Goal: Task Accomplishment & Management: Manage account settings

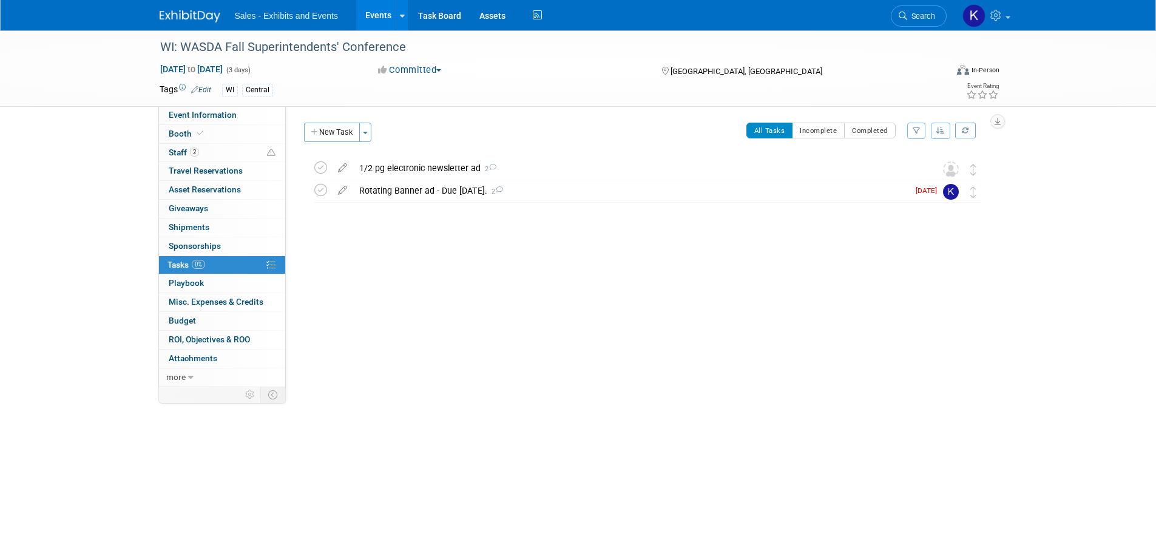
drag, startPoint x: 185, startPoint y: 14, endPoint x: 195, endPoint y: 26, distance: 15.9
click at [185, 14] on img at bounding box center [190, 16] width 61 height 12
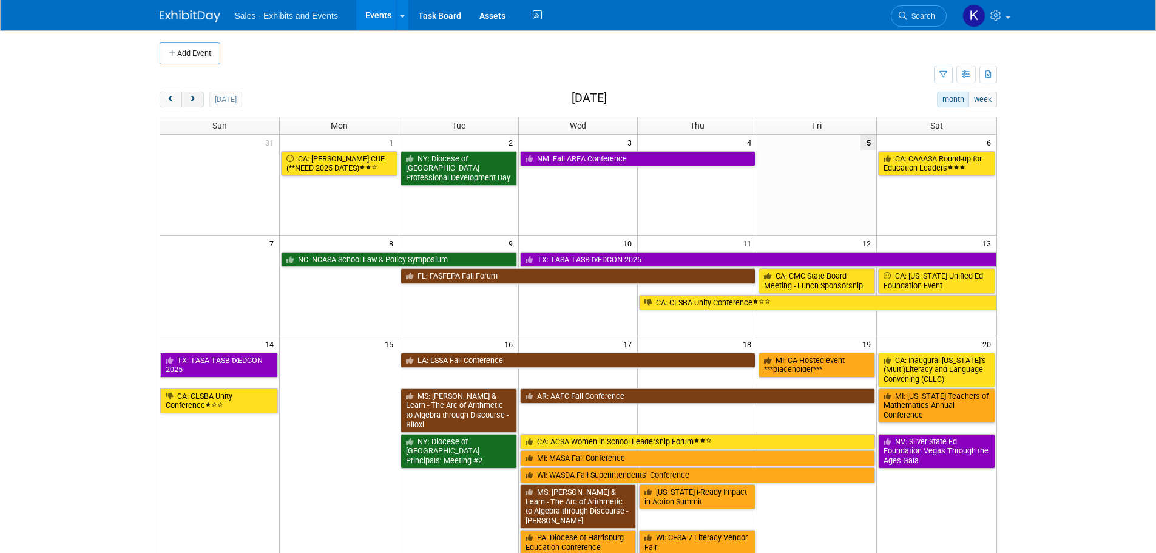
click at [200, 101] on button "next" at bounding box center [192, 100] width 22 height 16
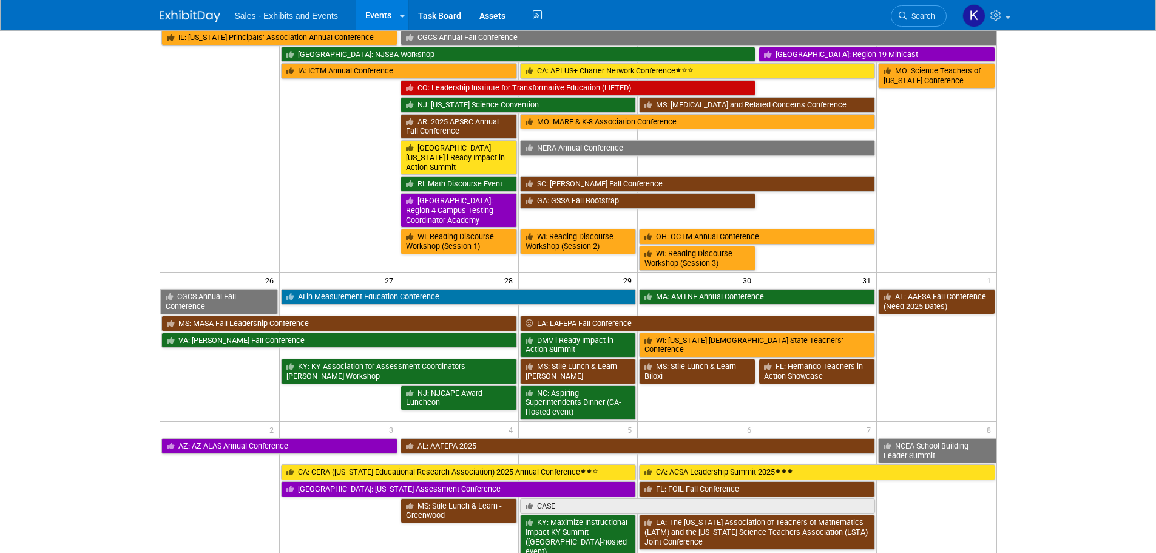
scroll to position [789, 0]
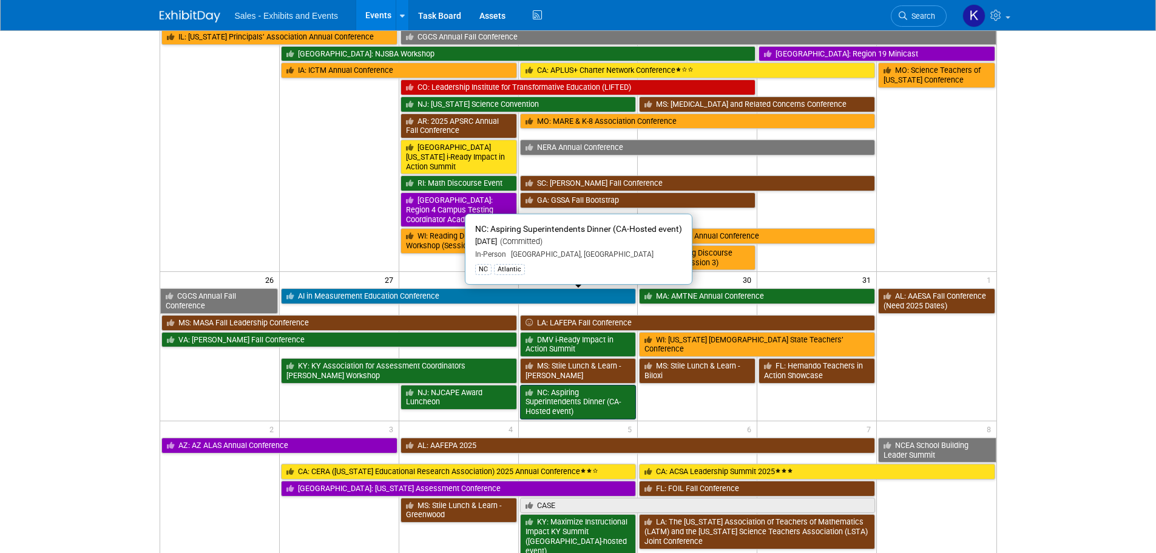
click at [565, 385] on link "NC: Aspiring Superintendents Dinner (CA-Hosted event)" at bounding box center [578, 402] width 116 height 35
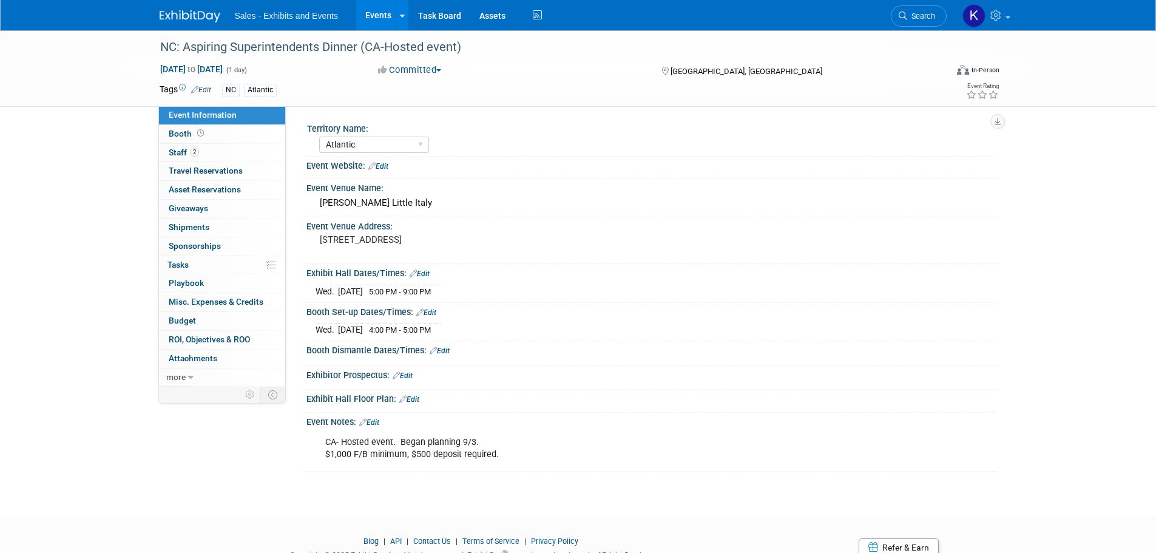
select select "Atlantic"
drag, startPoint x: 379, startPoint y: 420, endPoint x: 407, endPoint y: 424, distance: 27.5
click at [379, 420] on link "Edit" at bounding box center [369, 422] width 20 height 8
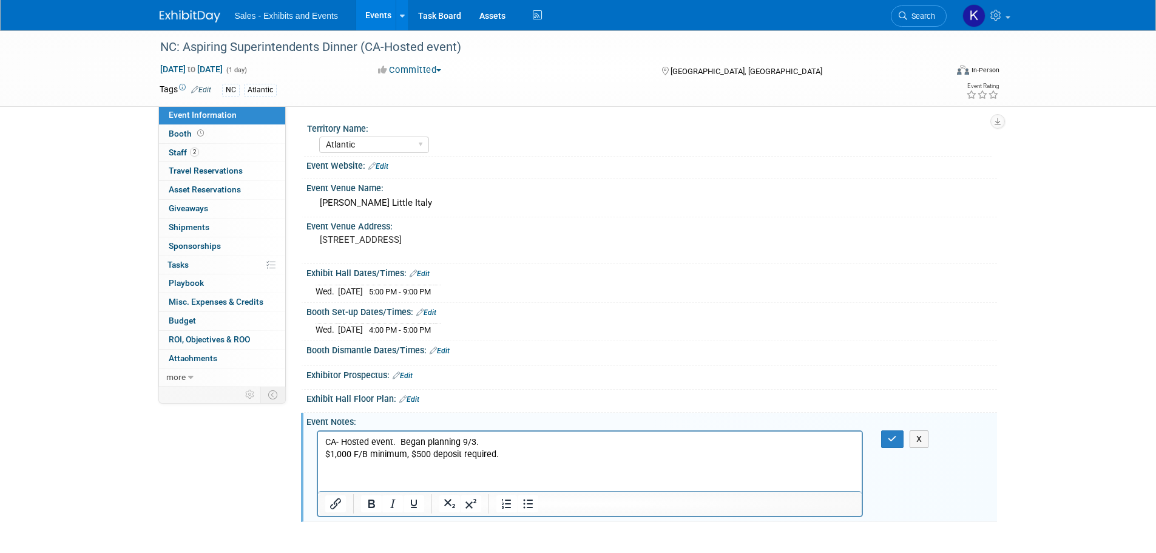
click at [509, 450] on p "CA- Hosted event. Began planning 9/3. $1,000 F/B minimum, $500 deposit required." at bounding box center [590, 448] width 530 height 24
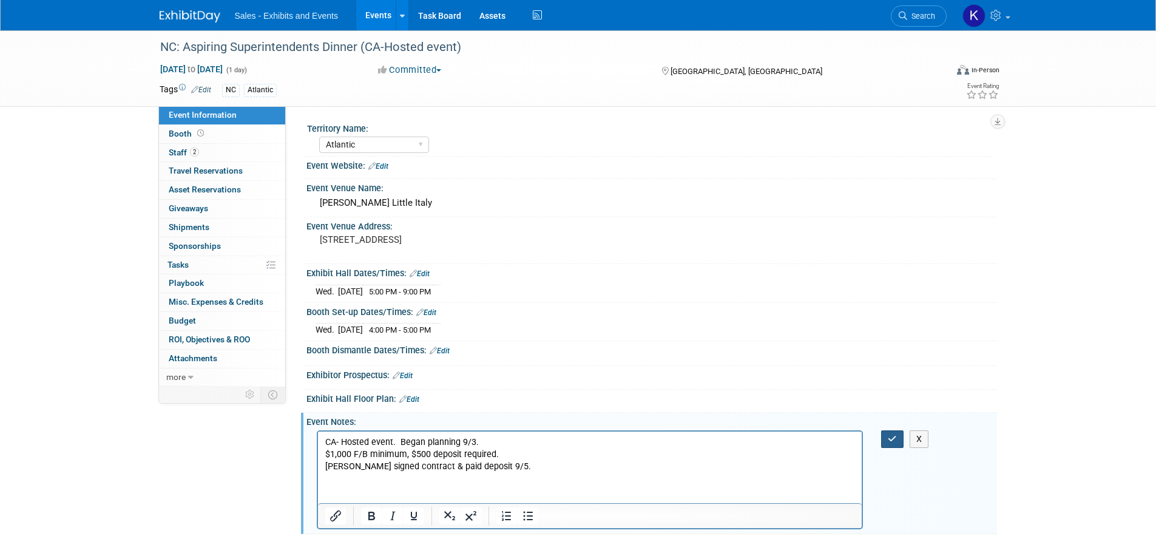
click at [888, 442] on icon "button" at bounding box center [892, 438] width 9 height 8
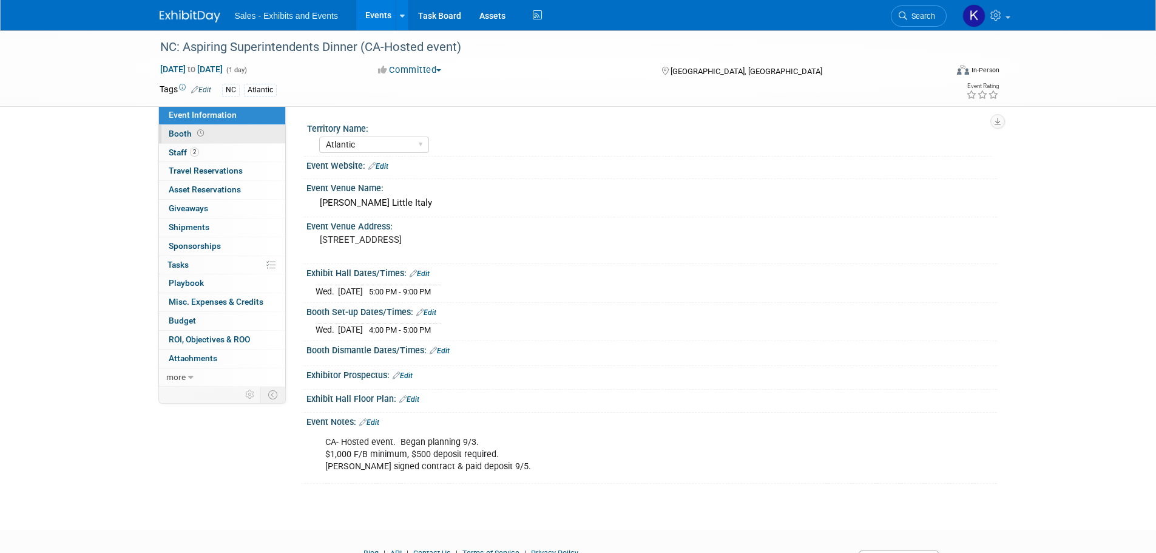
click at [183, 138] on span "Booth" at bounding box center [188, 134] width 38 height 10
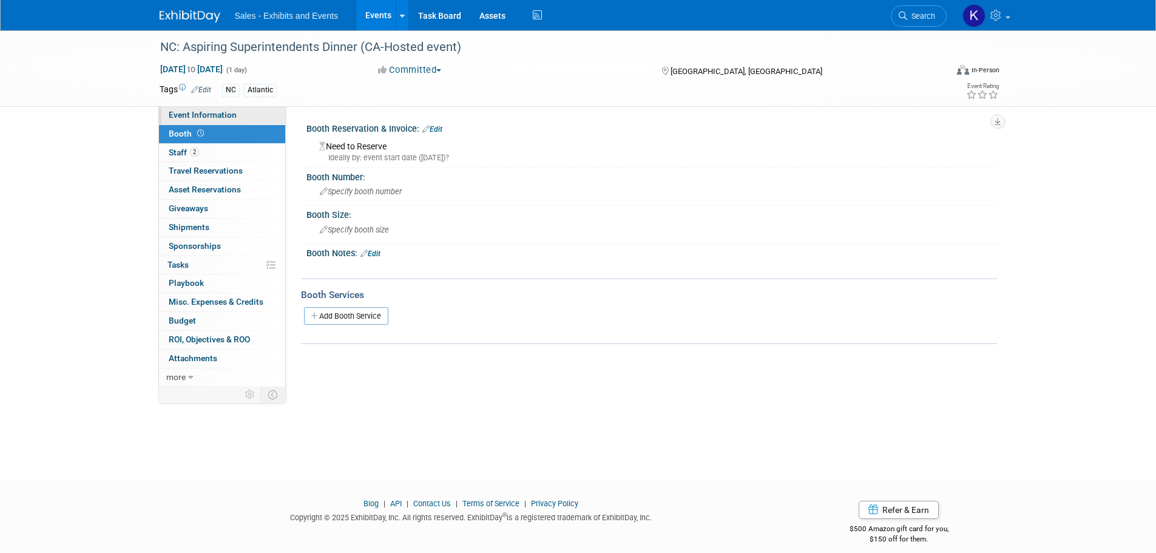
click at [192, 115] on span "Event Information" at bounding box center [203, 115] width 68 height 10
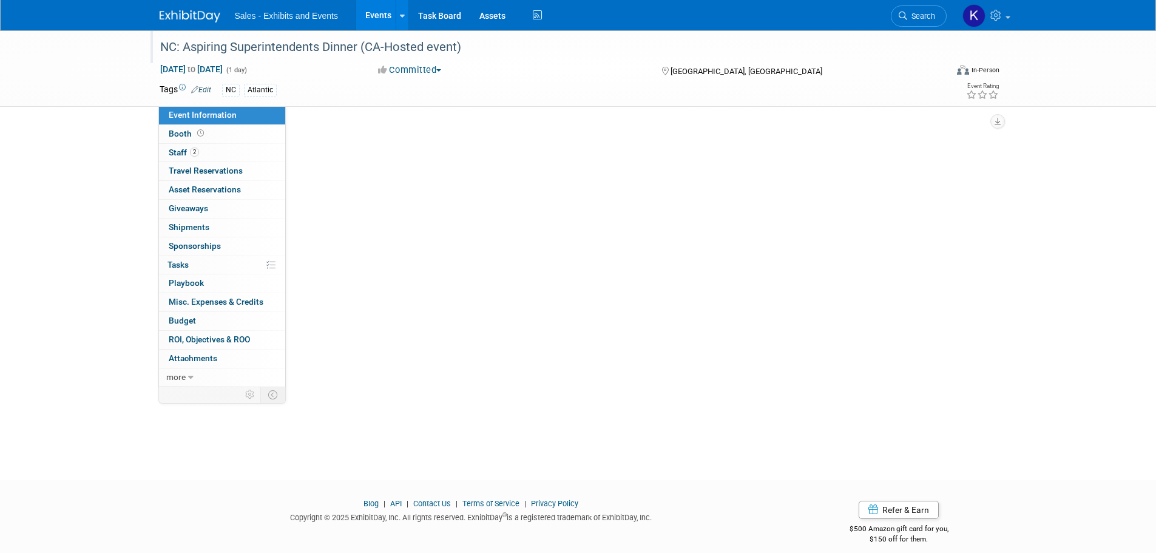
select select "Atlantic"
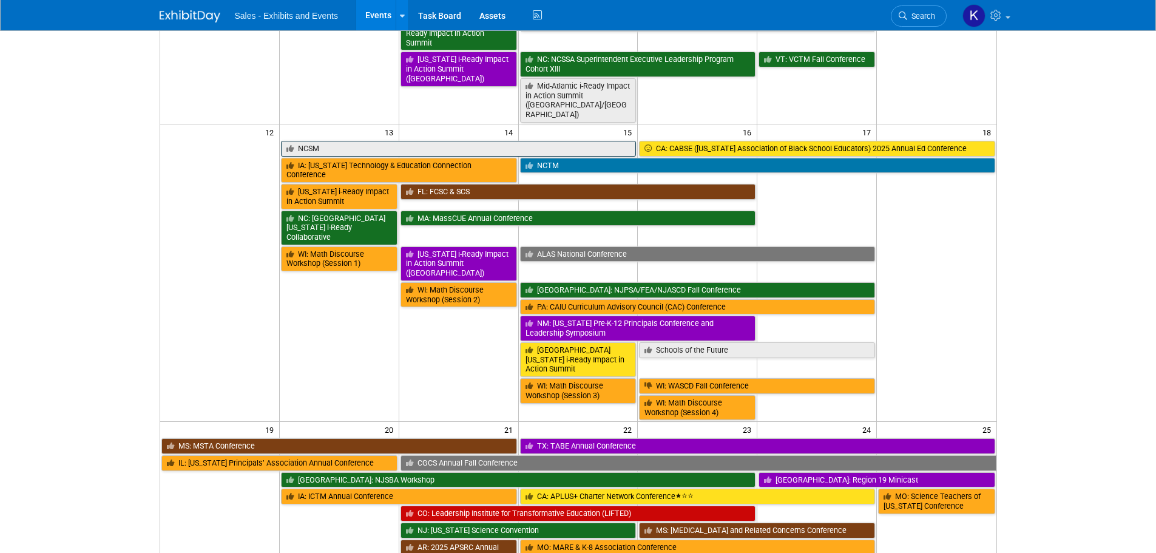
scroll to position [364, 0]
